Goal: Information Seeking & Learning: Check status

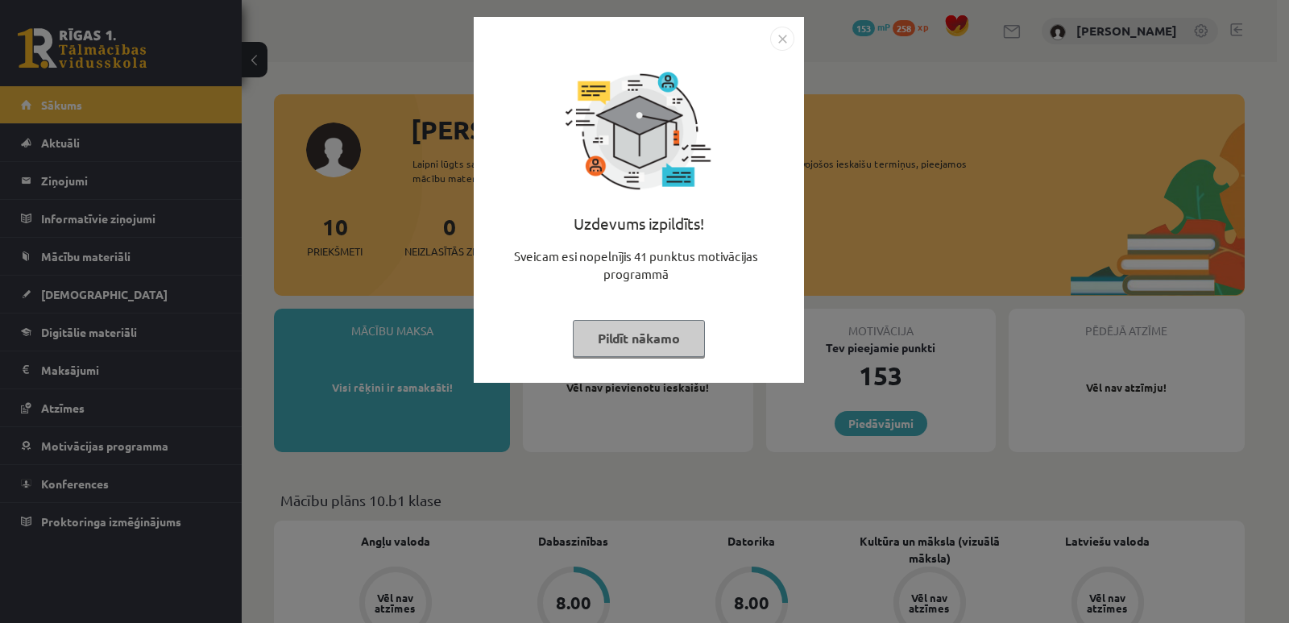
click at [781, 35] on img "Close" at bounding box center [782, 39] width 24 height 24
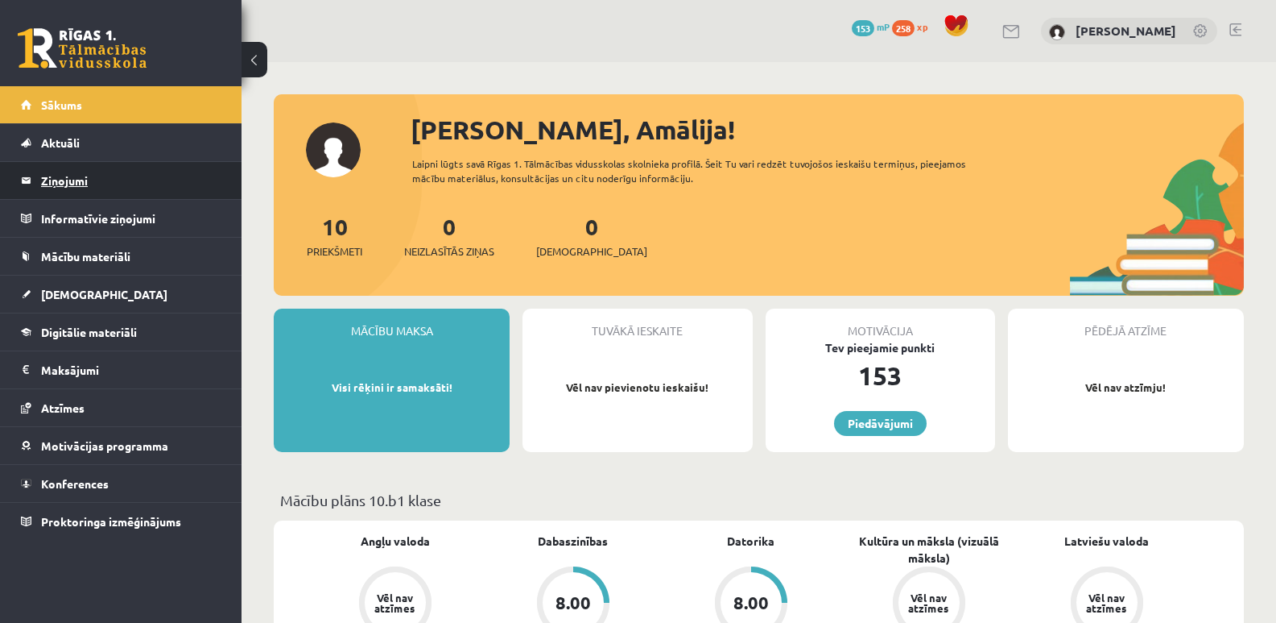
click at [97, 187] on legend "Ziņojumi 0" at bounding box center [131, 180] width 180 height 37
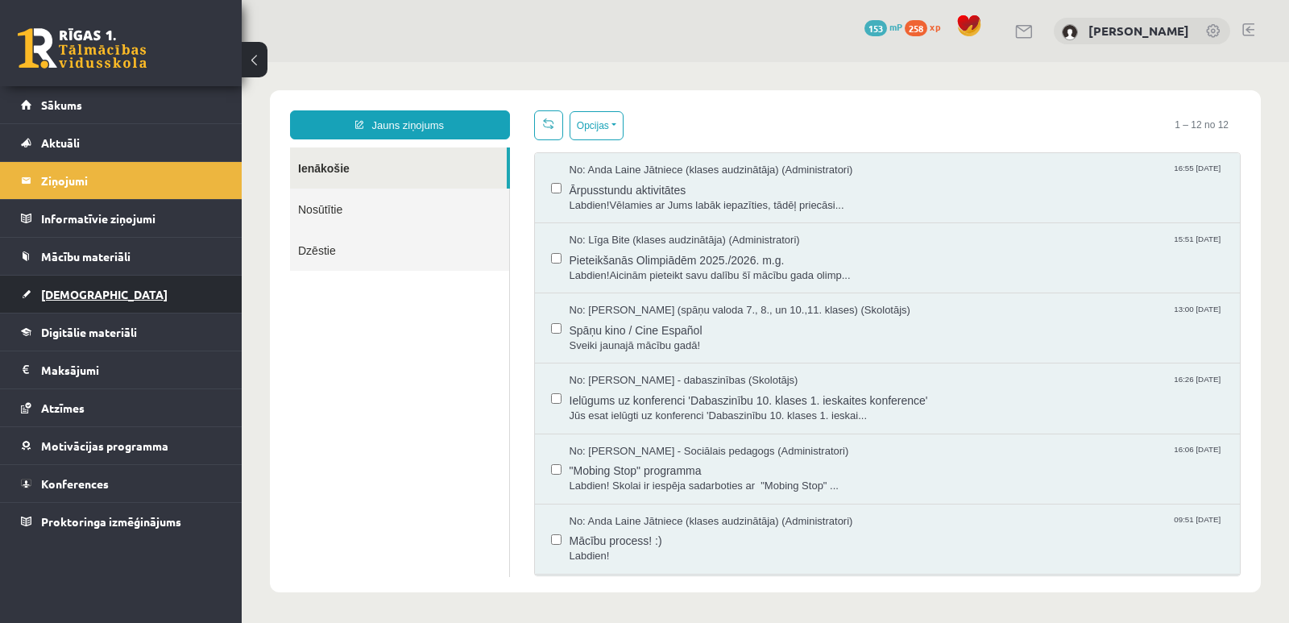
click at [81, 292] on span "[DEMOGRAPHIC_DATA]" at bounding box center [104, 294] width 126 height 14
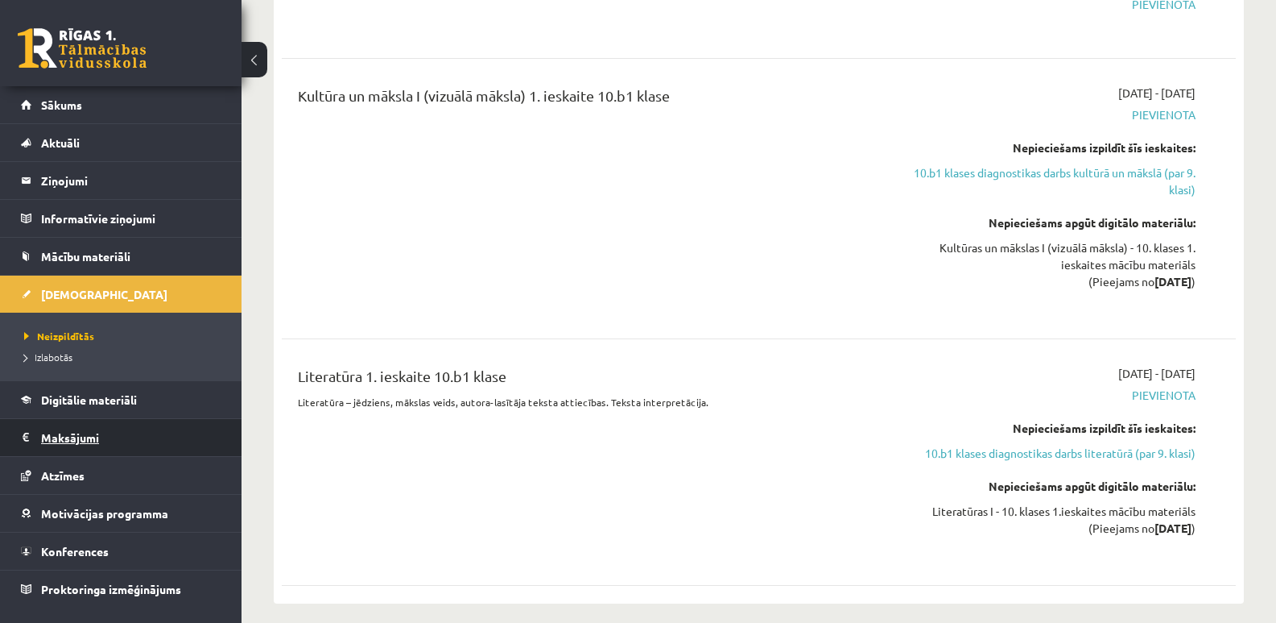
scroll to position [805, 0]
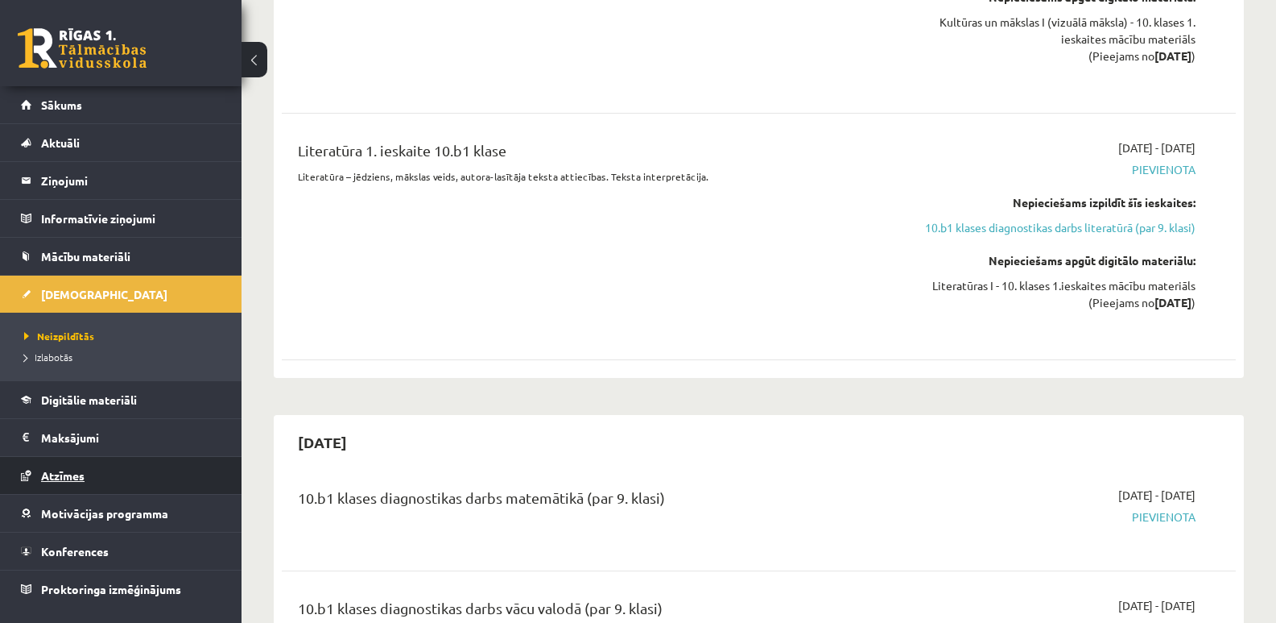
click at [74, 467] on link "Atzīmes" at bounding box center [121, 475] width 201 height 37
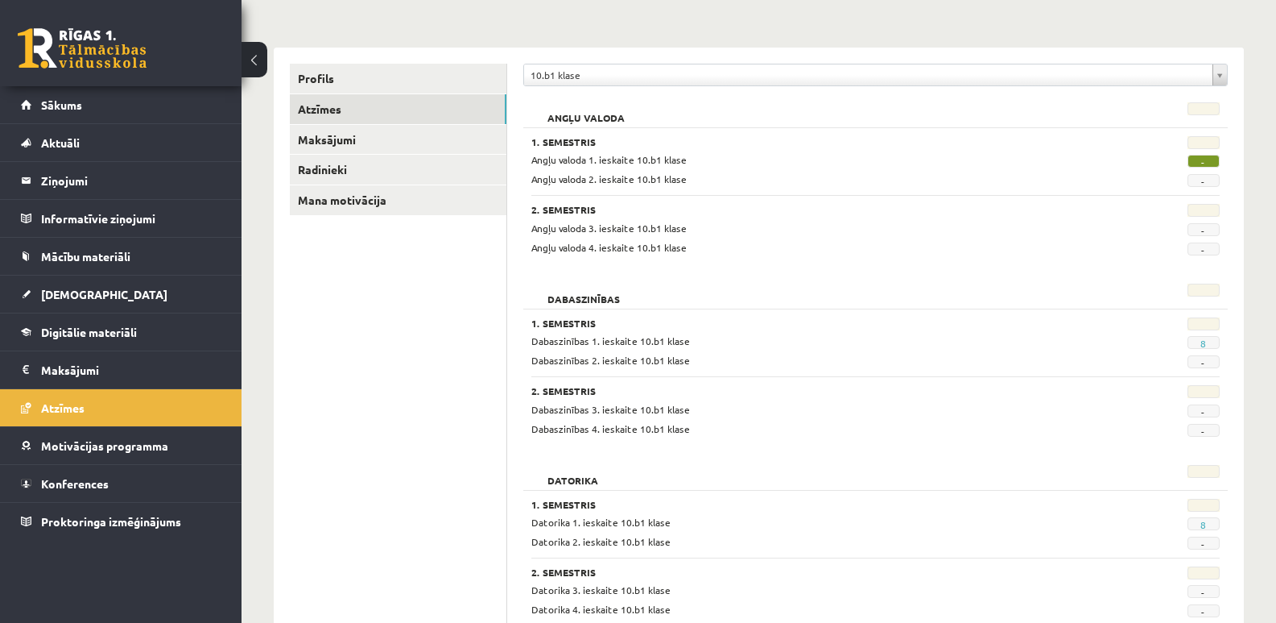
scroll to position [161, 0]
click at [1204, 343] on link "8" at bounding box center [1204, 344] width 6 height 13
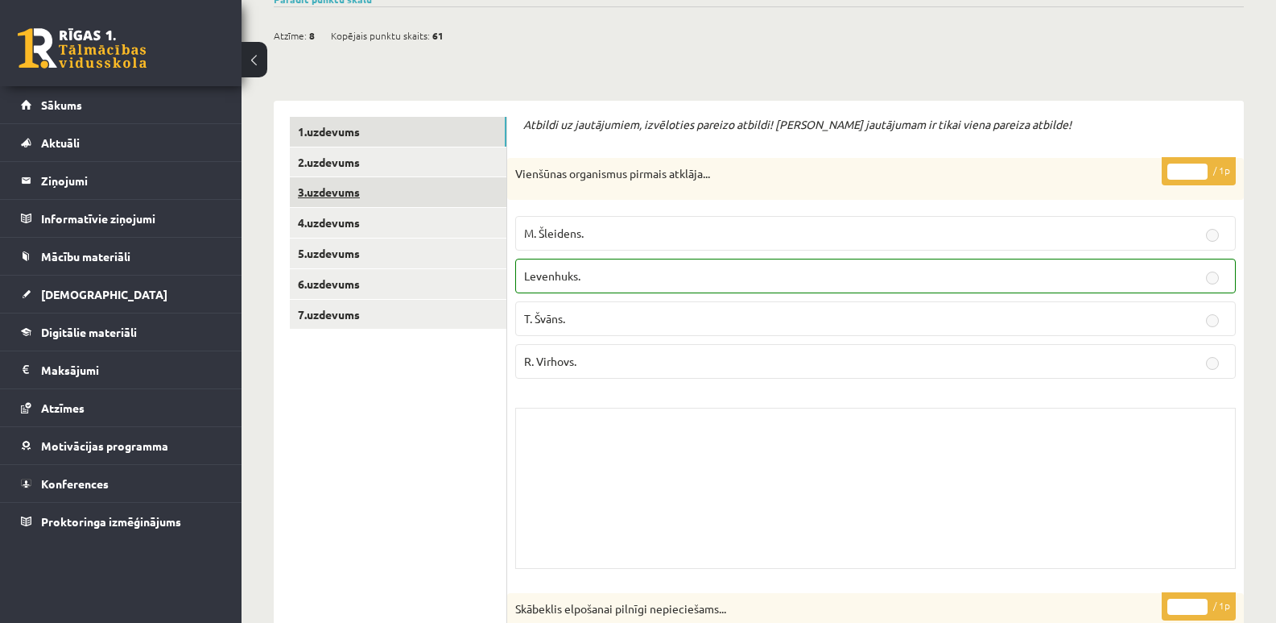
scroll to position [161, 0]
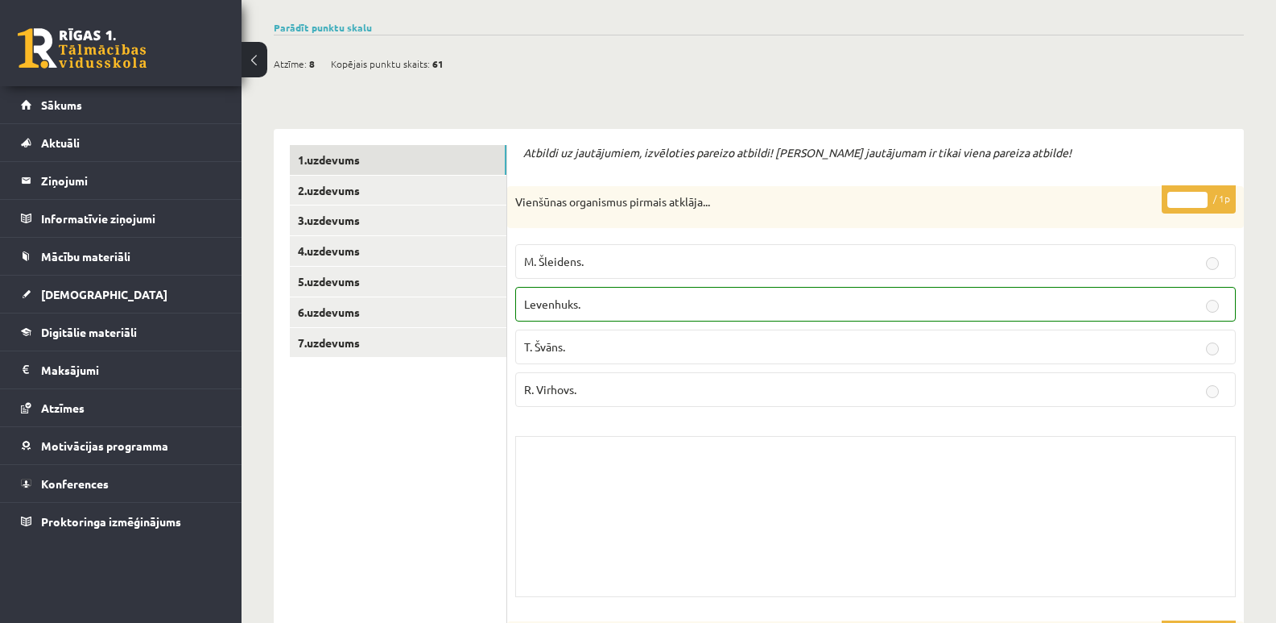
click at [262, 56] on button at bounding box center [255, 59] width 26 height 35
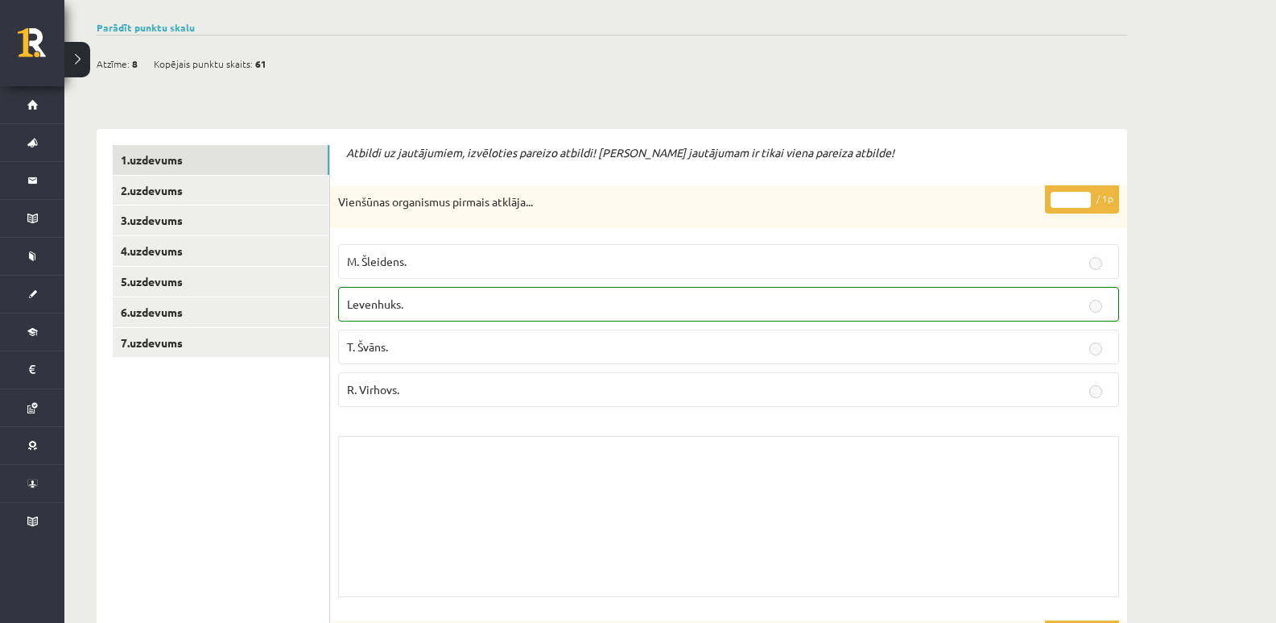
click at [80, 59] on button at bounding box center [77, 59] width 26 height 35
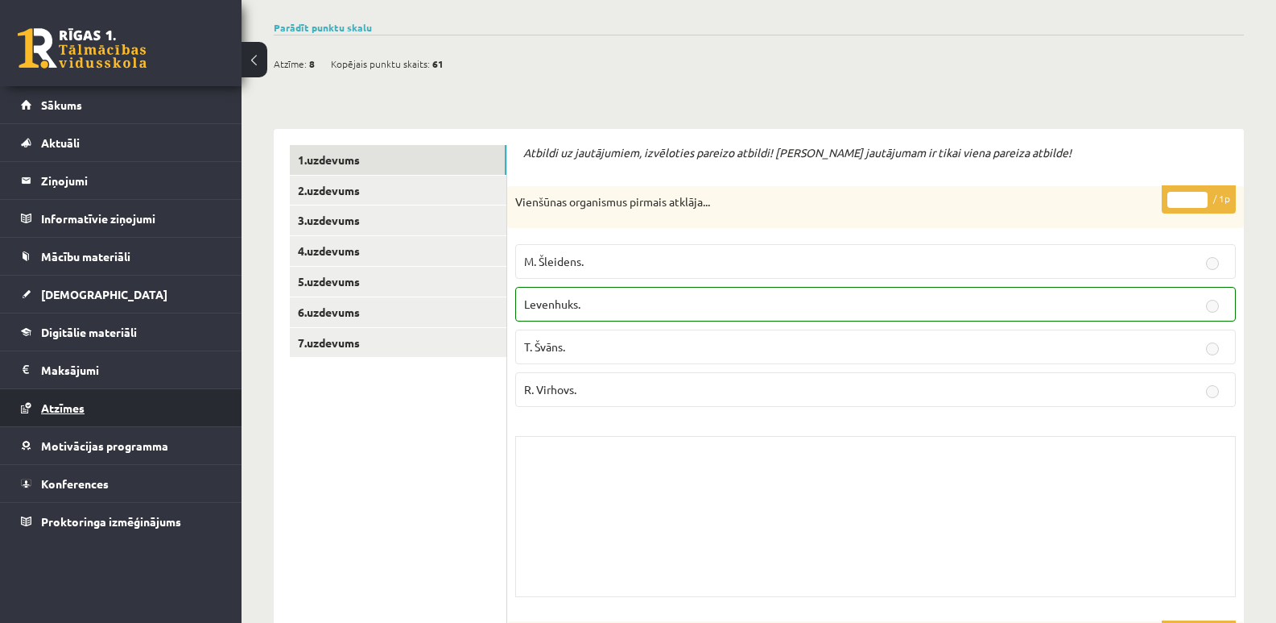
click at [67, 408] on span "Atzīmes" at bounding box center [62, 407] width 43 height 14
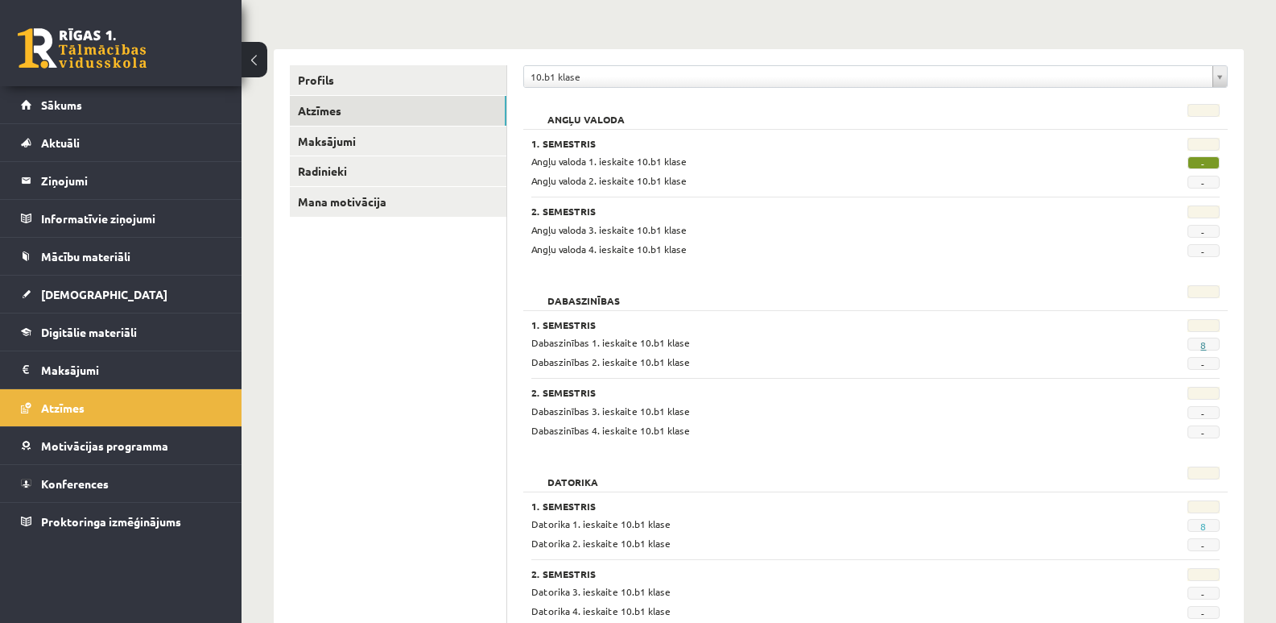
click at [1205, 342] on link "8" at bounding box center [1204, 344] width 6 height 13
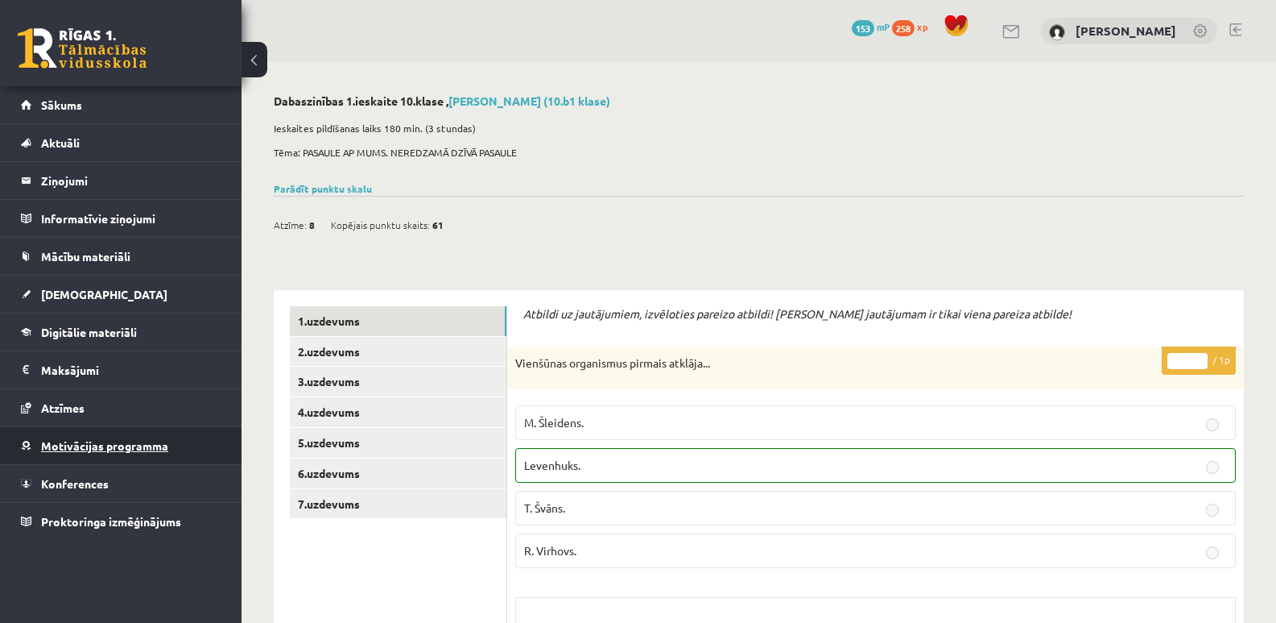
click at [90, 444] on span "Motivācijas programma" at bounding box center [104, 445] width 127 height 14
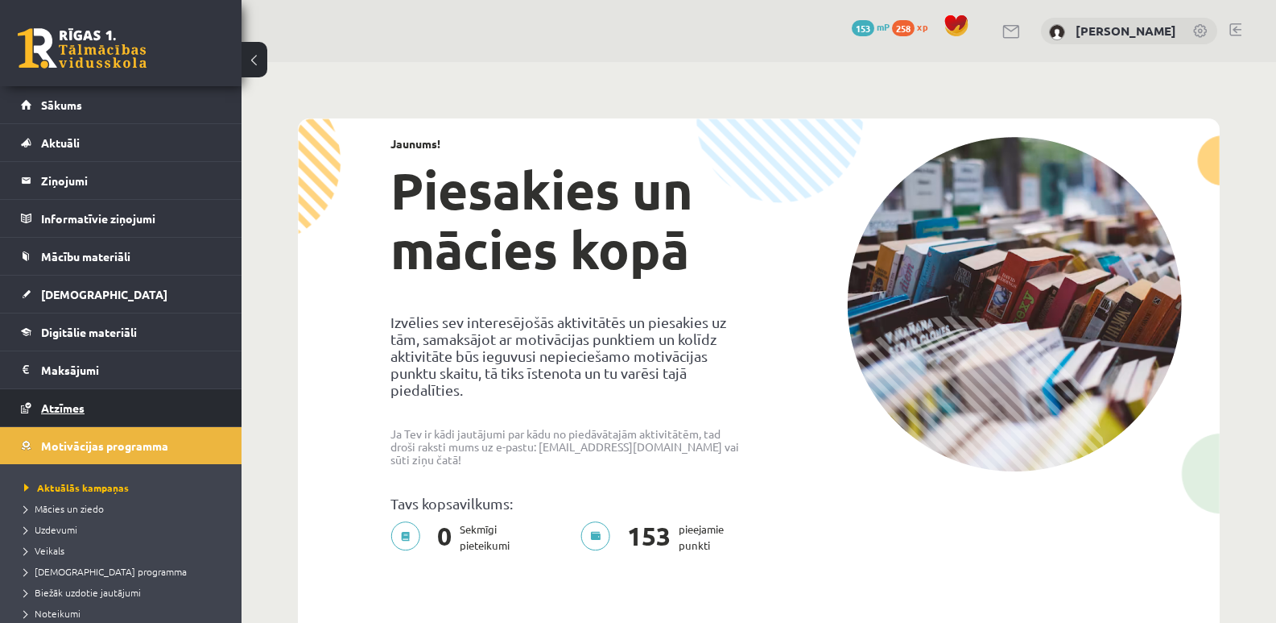
click at [68, 410] on span "Atzīmes" at bounding box center [62, 407] width 43 height 14
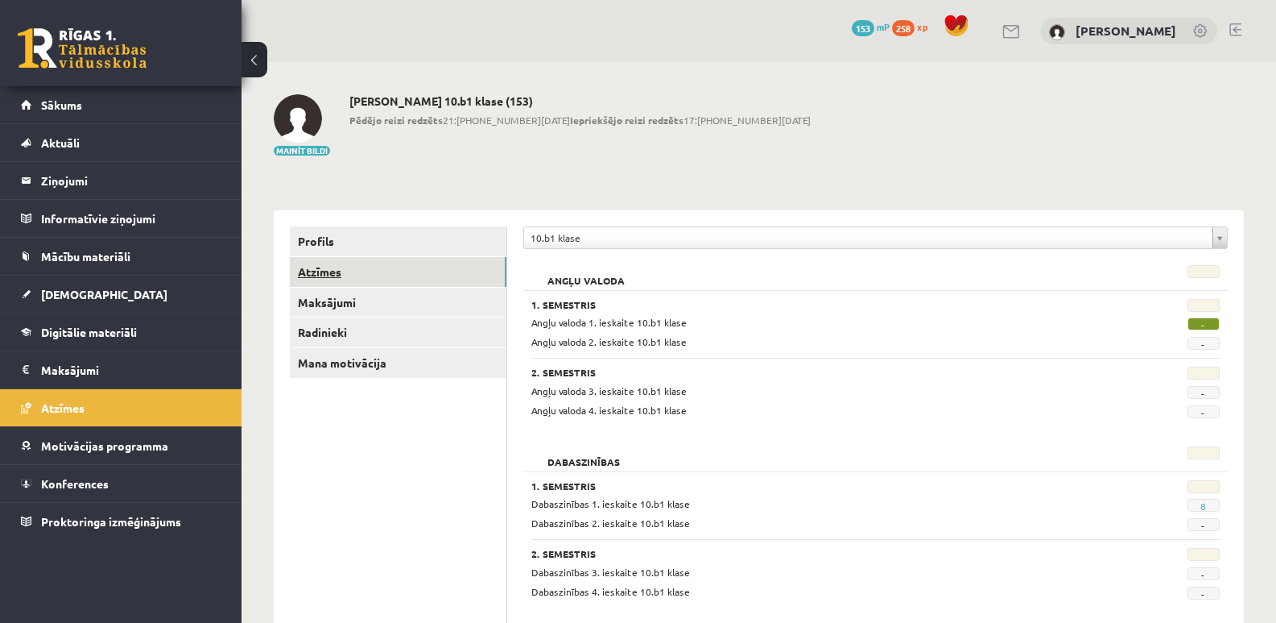
click at [324, 266] on link "Atzīmes" at bounding box center [398, 272] width 217 height 30
click at [58, 101] on span "Sākums" at bounding box center [61, 104] width 41 height 14
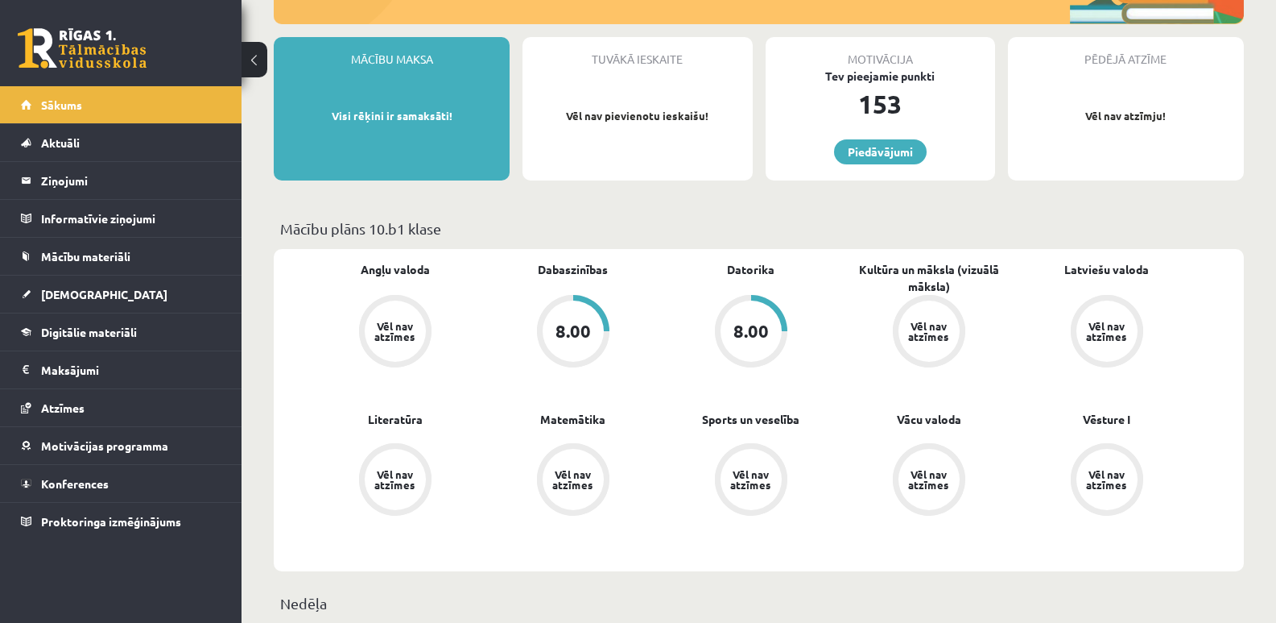
scroll to position [81, 0]
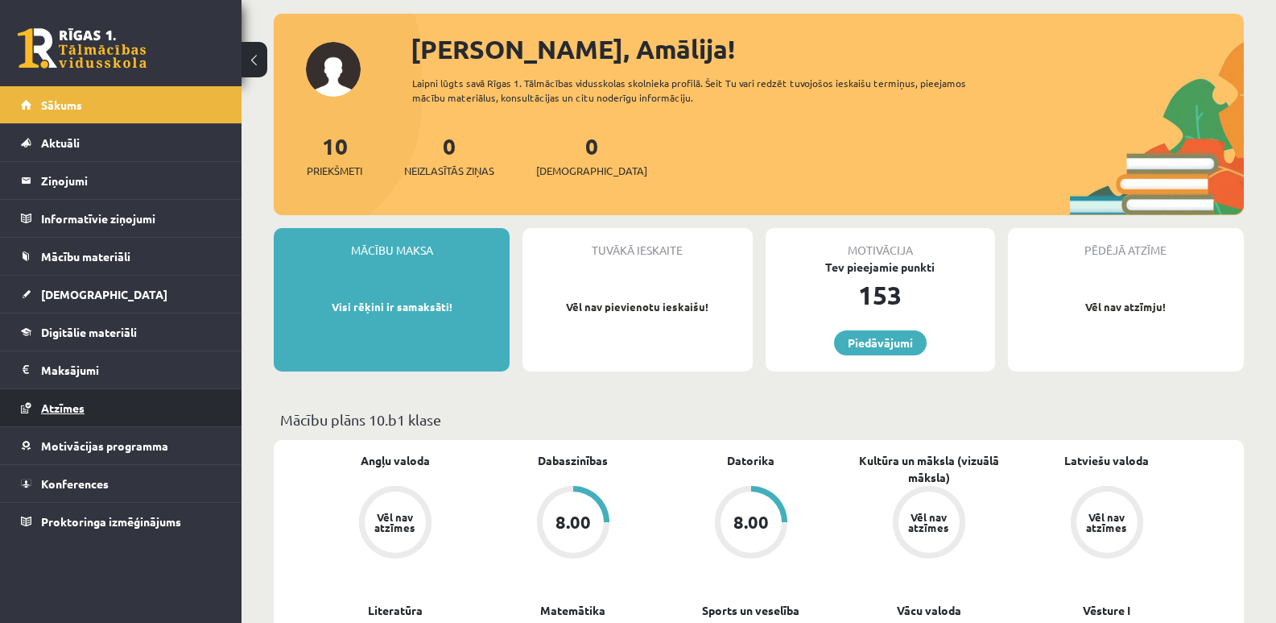
click at [74, 408] on span "Atzīmes" at bounding box center [62, 407] width 43 height 14
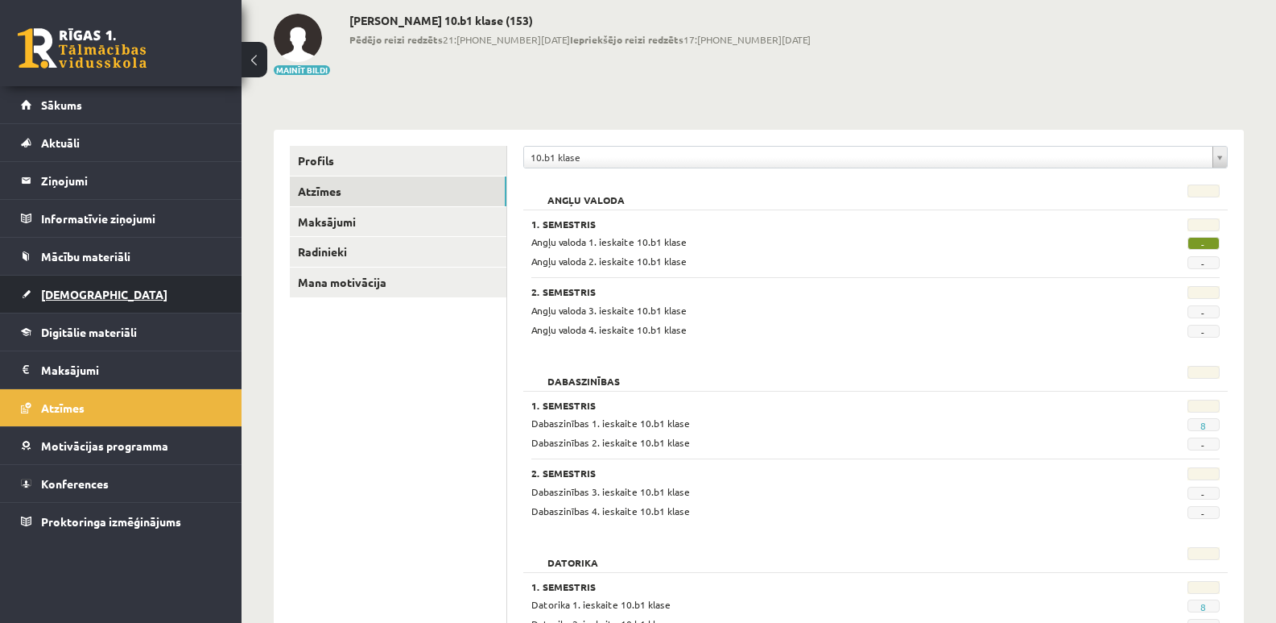
click at [77, 299] on span "[DEMOGRAPHIC_DATA]" at bounding box center [104, 294] width 126 height 14
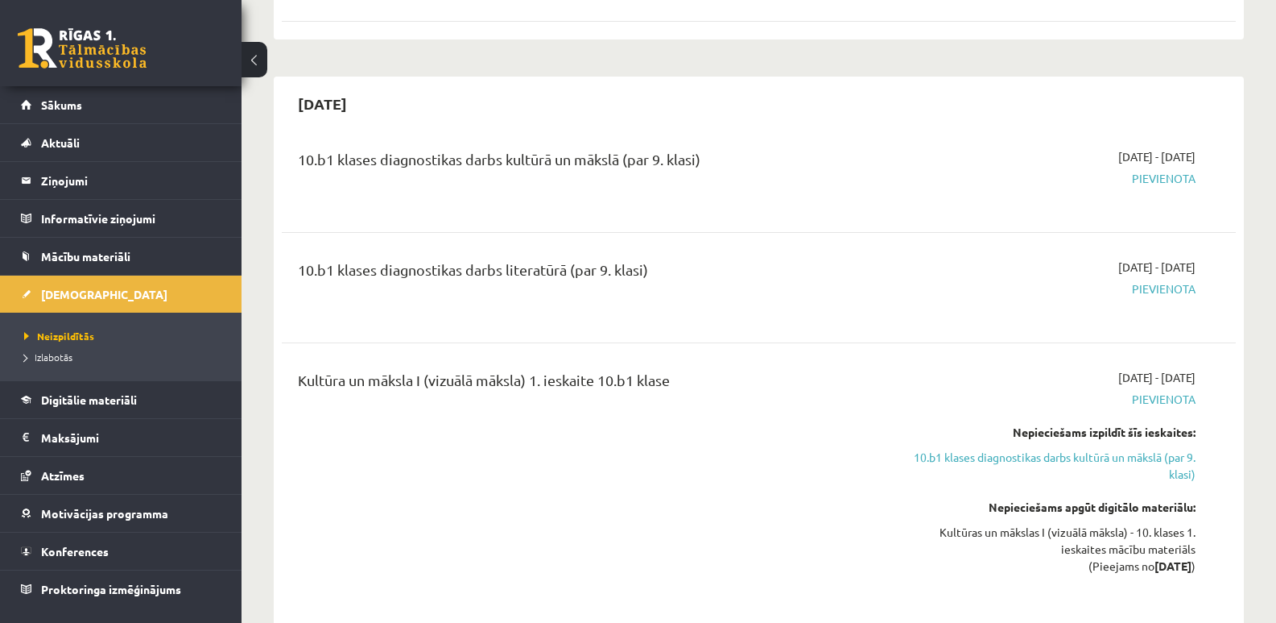
scroll to position [322, 0]
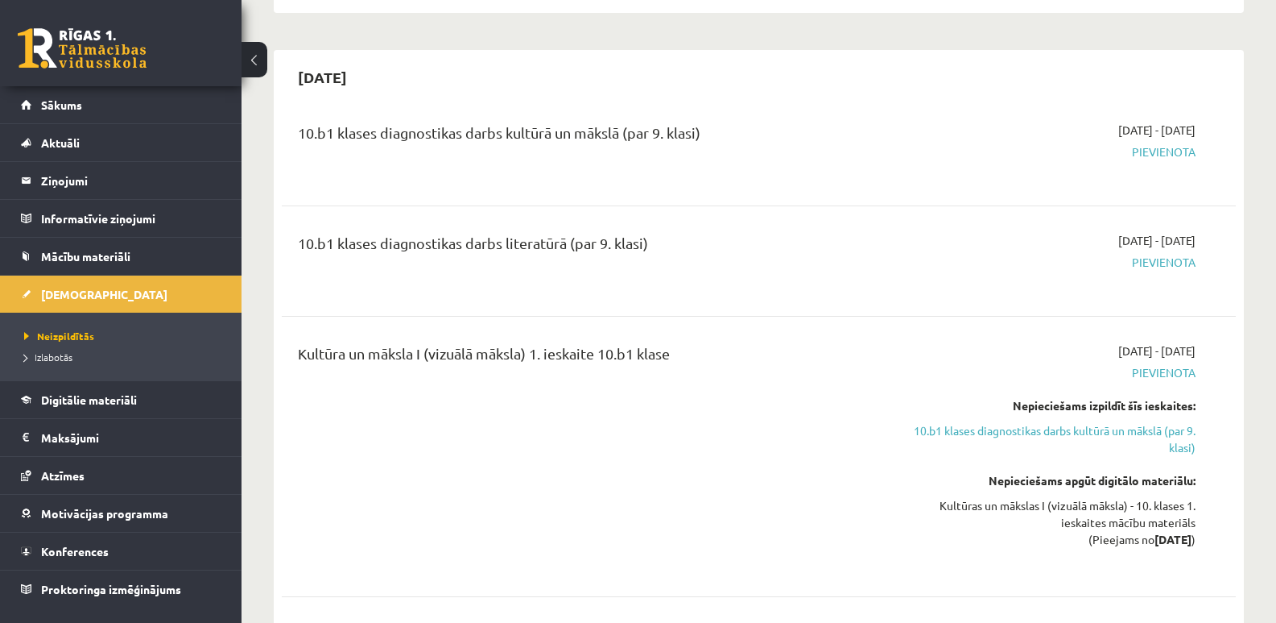
click at [1156, 540] on strong "[DATE]" at bounding box center [1173, 539] width 37 height 14
click at [1074, 507] on div "Kultūras un mākslas I (vizuālā māksla) - 10. klases 1. ieskaites mācību materiā…" at bounding box center [1053, 522] width 283 height 51
click at [1174, 507] on div "Kultūras un mākslas I (vizuālā māksla) - 10. klases 1. ieskaites mācību materiā…" at bounding box center [1053, 522] width 283 height 51
click at [1125, 533] on div "Kultūras un mākslas I (vizuālā māksla) - 10. klases 1. ieskaites mācību materiā…" at bounding box center [1053, 522] width 283 height 51
drag, startPoint x: 1074, startPoint y: 527, endPoint x: 1084, endPoint y: 526, distance: 9.8
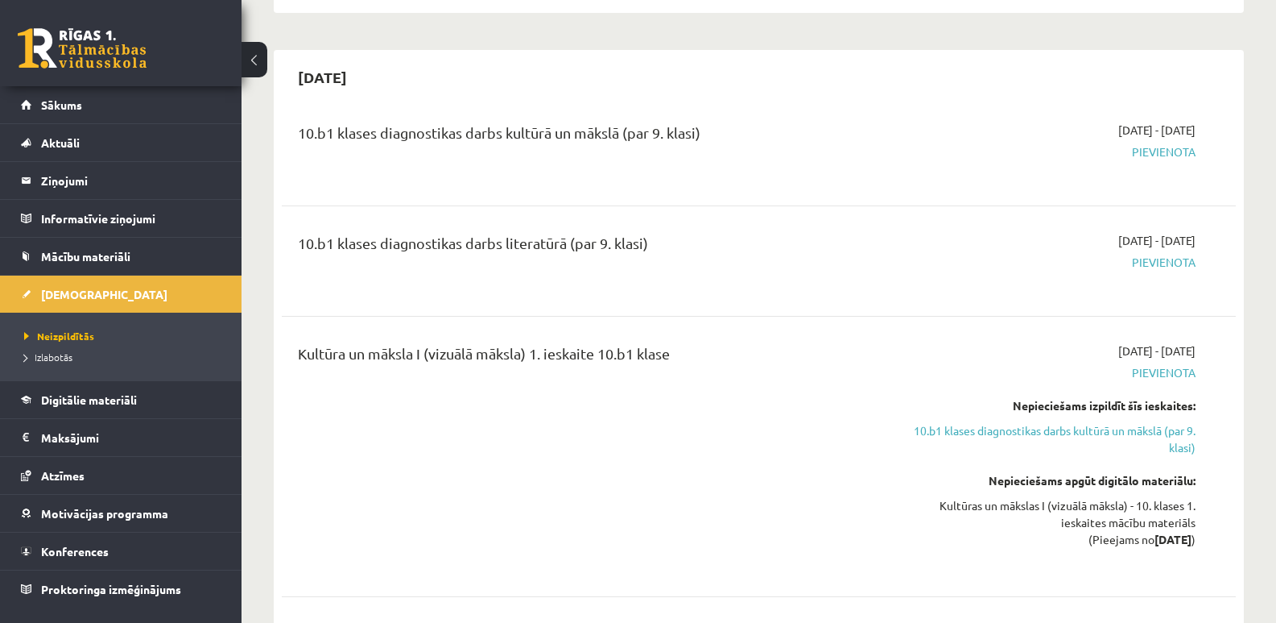
click at [1080, 527] on div "Kultūras un mākslas I (vizuālā māksla) - 10. klases 1. ieskaites mācību materiā…" at bounding box center [1053, 522] width 283 height 51
drag, startPoint x: 1127, startPoint y: 520, endPoint x: 1174, endPoint y: 524, distance: 47.7
click at [1174, 524] on div "Kultūras un mākslas I (vizuālā māksla) - 10. klases 1. ieskaites mācību materiā…" at bounding box center [1053, 522] width 283 height 51
click at [1032, 497] on div "Kultūras un mākslas I (vizuālā māksla) - 10. klases 1. ieskaites mācību materiā…" at bounding box center [1053, 522] width 283 height 51
click at [780, 474] on div "Kultūra un māksla I (vizuālā māksla) 1. ieskaite 10.b1 klase" at bounding box center [593, 456] width 614 height 228
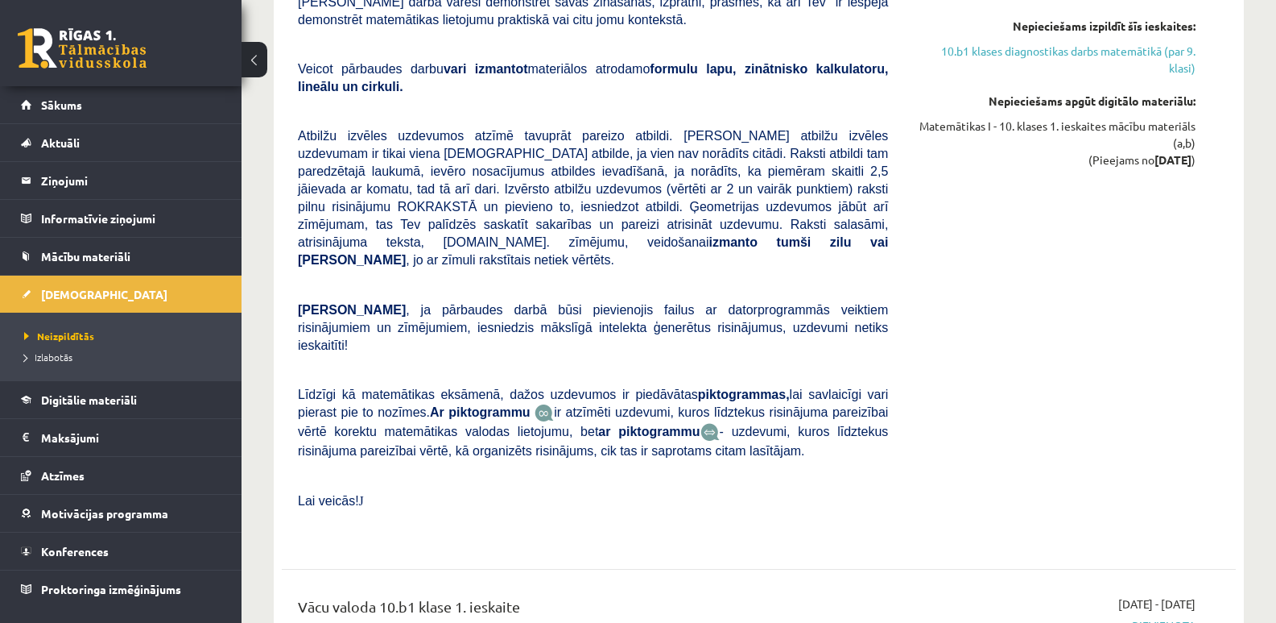
scroll to position [1208, 0]
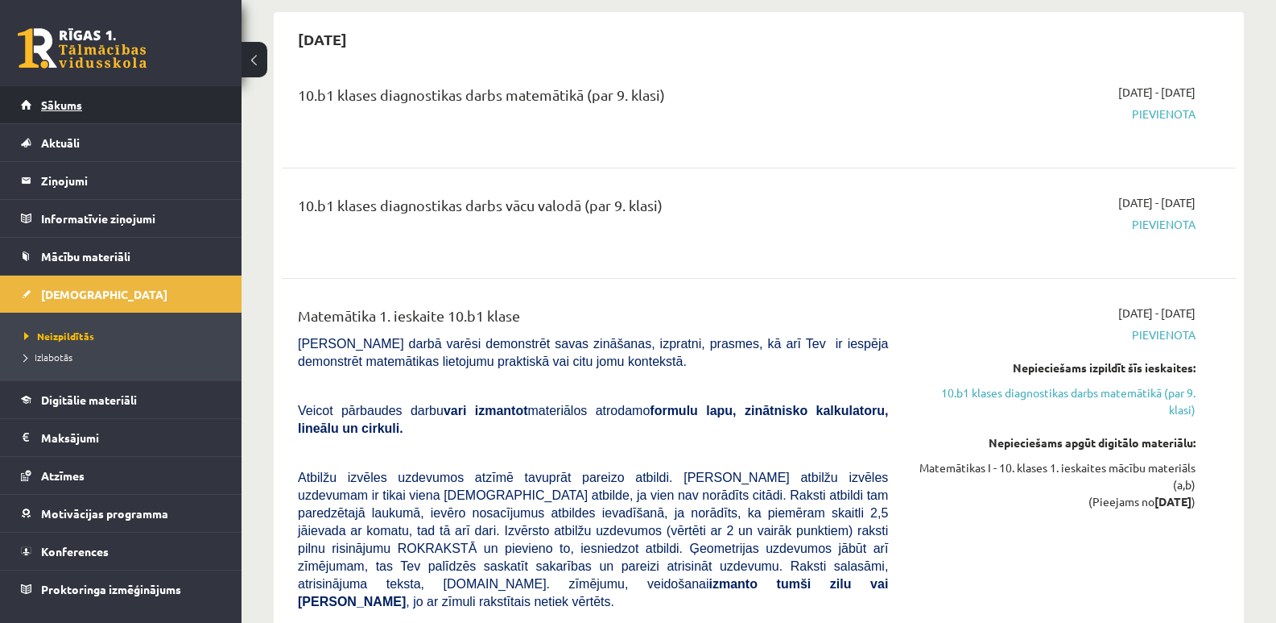
click at [68, 108] on span "Sākums" at bounding box center [61, 104] width 41 height 14
